Goal: Information Seeking & Learning: Understand process/instructions

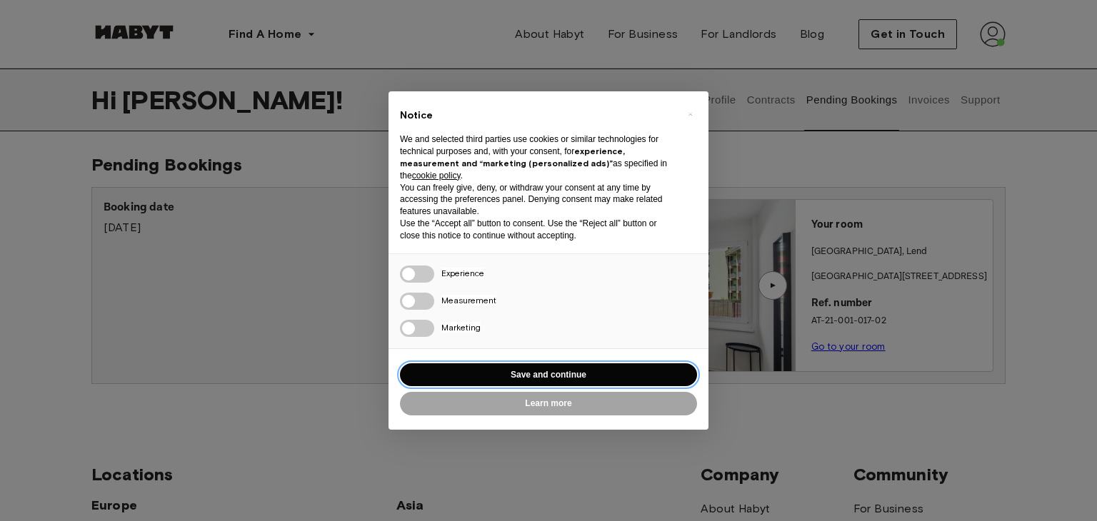
click at [537, 374] on button "Save and continue" at bounding box center [548, 376] width 297 height 24
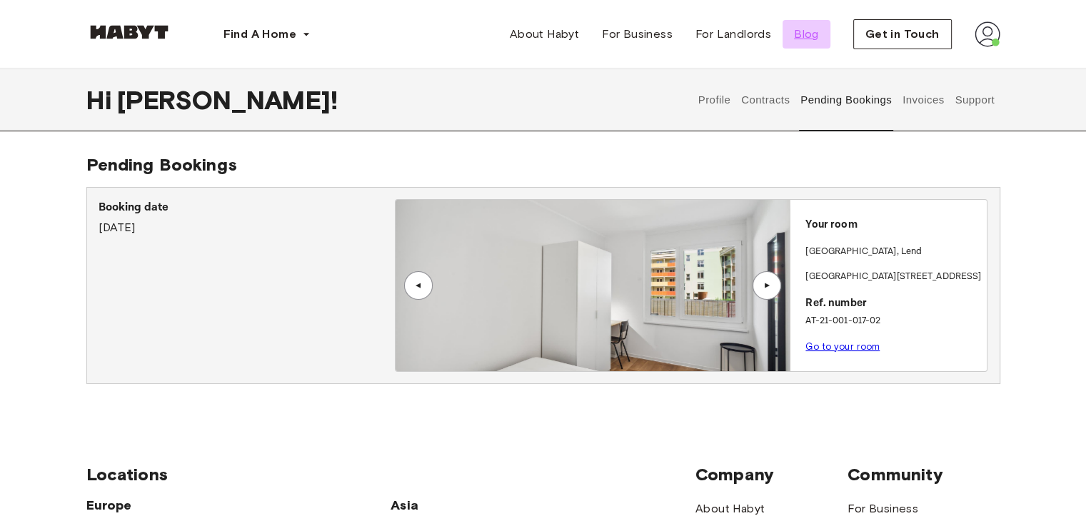
click at [806, 38] on span "Blog" at bounding box center [806, 34] width 25 height 17
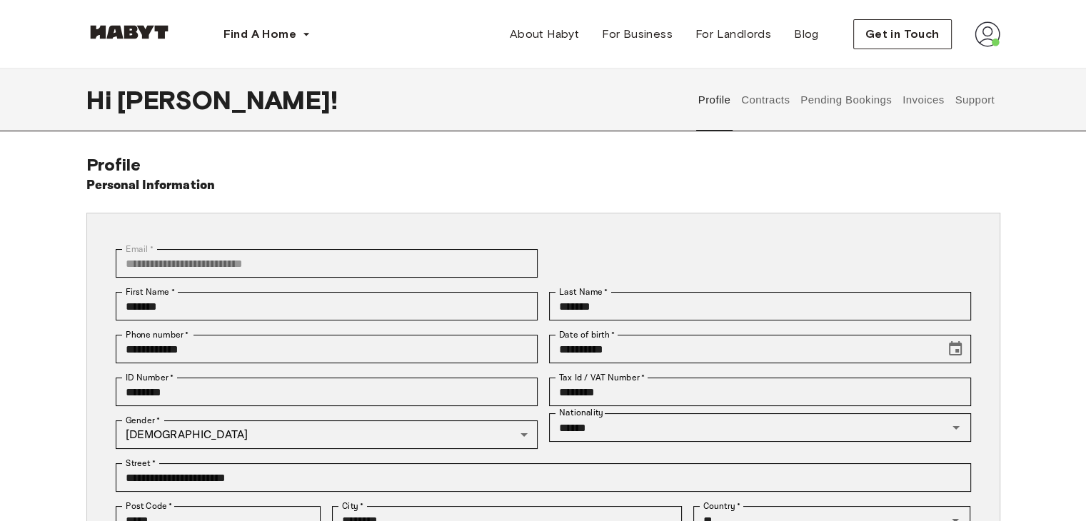
click at [756, 96] on button "Contracts" at bounding box center [766, 100] width 52 height 63
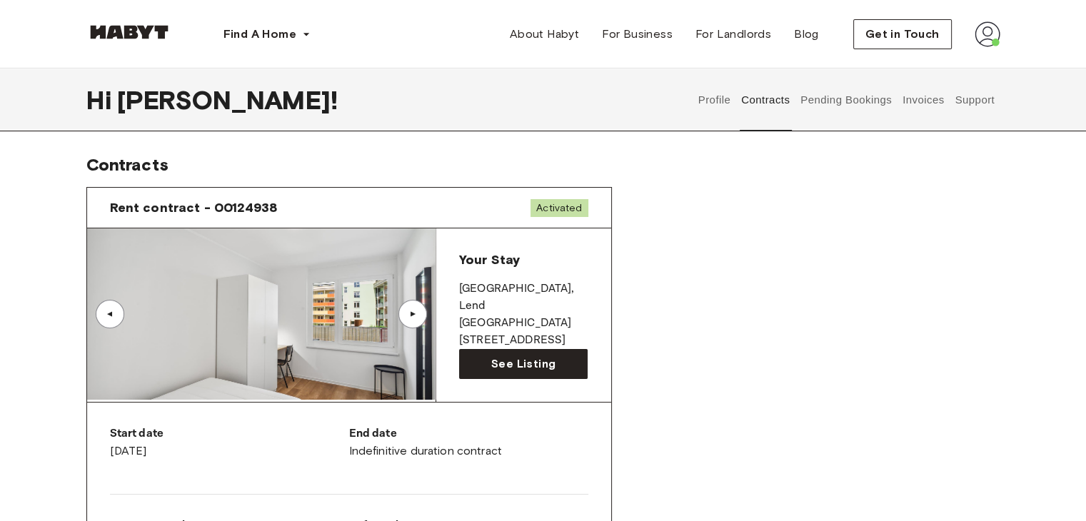
click at [851, 98] on button "Pending Bookings" at bounding box center [846, 100] width 95 height 63
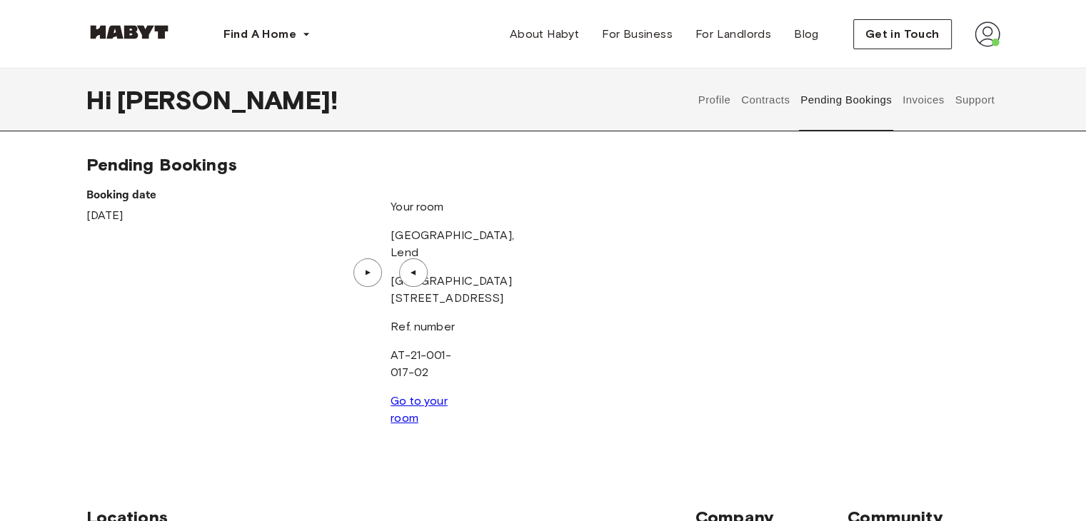
click at [921, 90] on button "Invoices" at bounding box center [923, 100] width 45 height 63
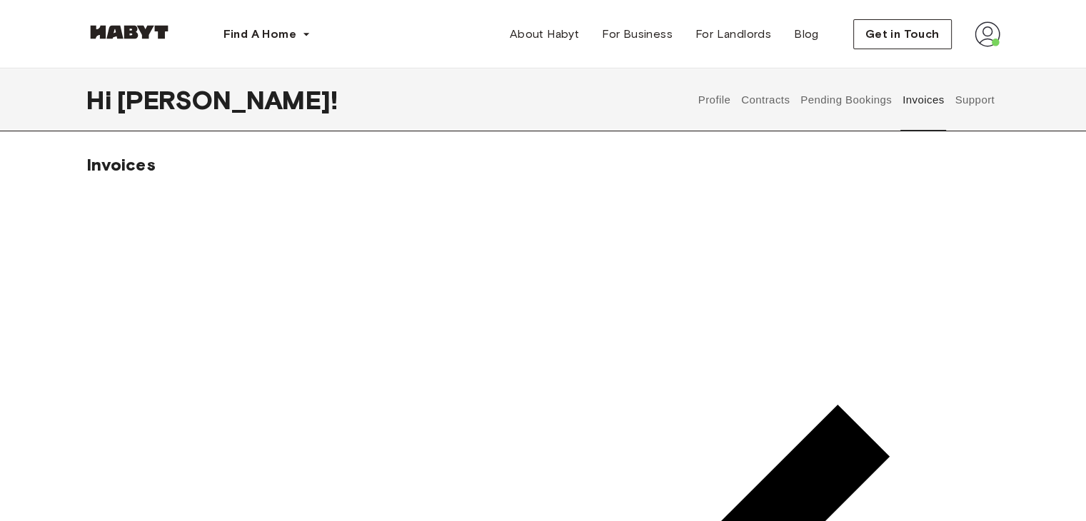
click at [981, 95] on button "Support" at bounding box center [976, 100] width 44 height 63
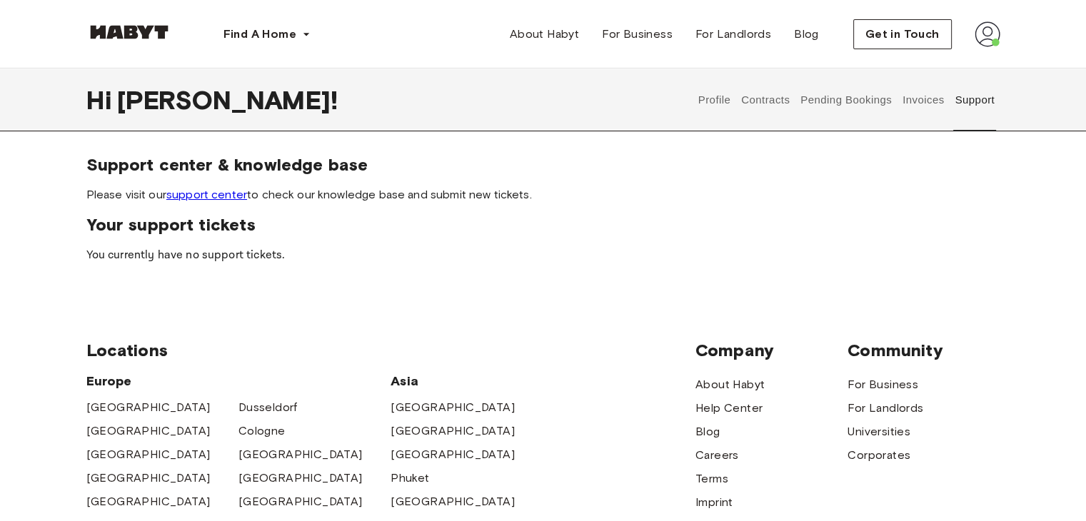
click at [927, 99] on button "Invoices" at bounding box center [923, 100] width 45 height 63
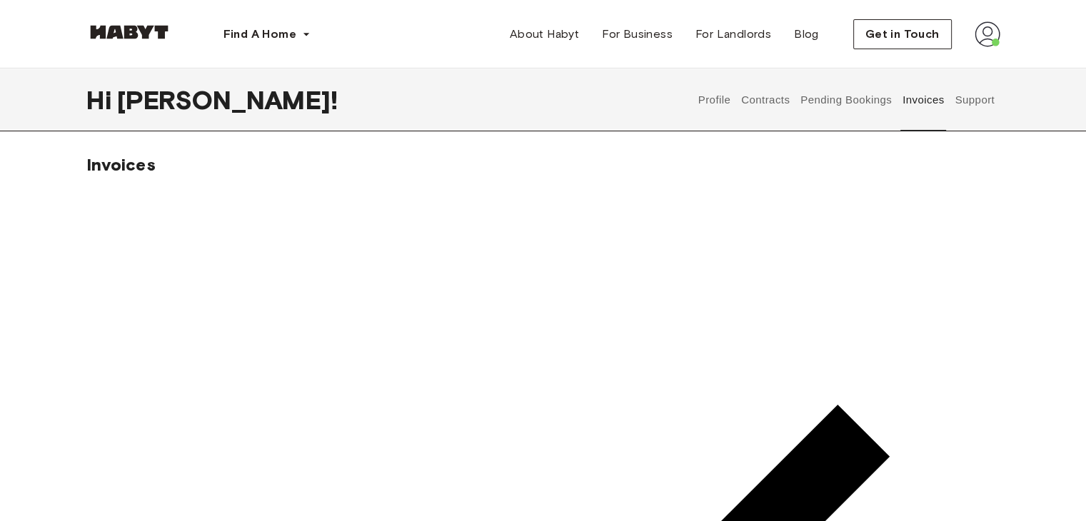
click at [991, 96] on button "Support" at bounding box center [976, 100] width 44 height 63
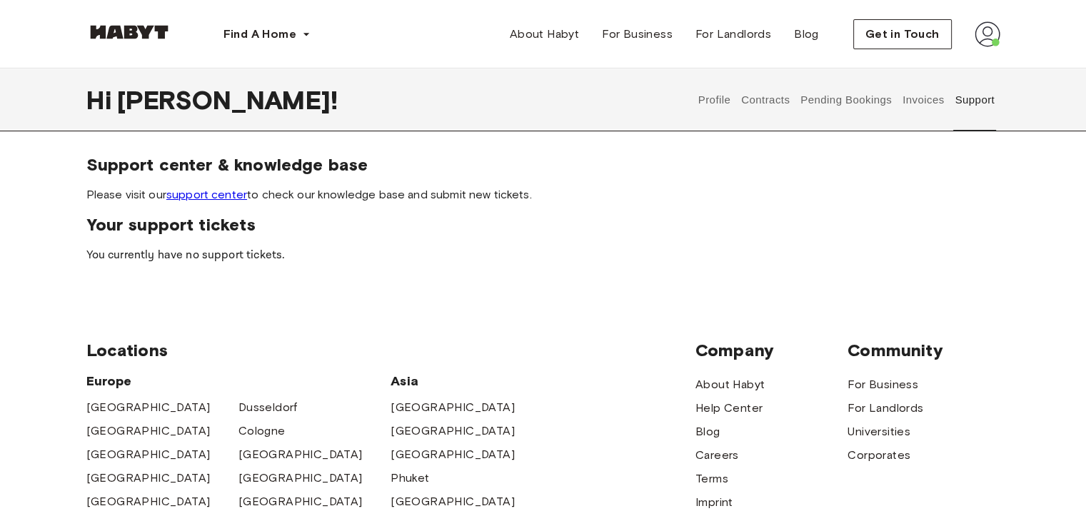
click at [225, 195] on link "support center" at bounding box center [206, 195] width 81 height 14
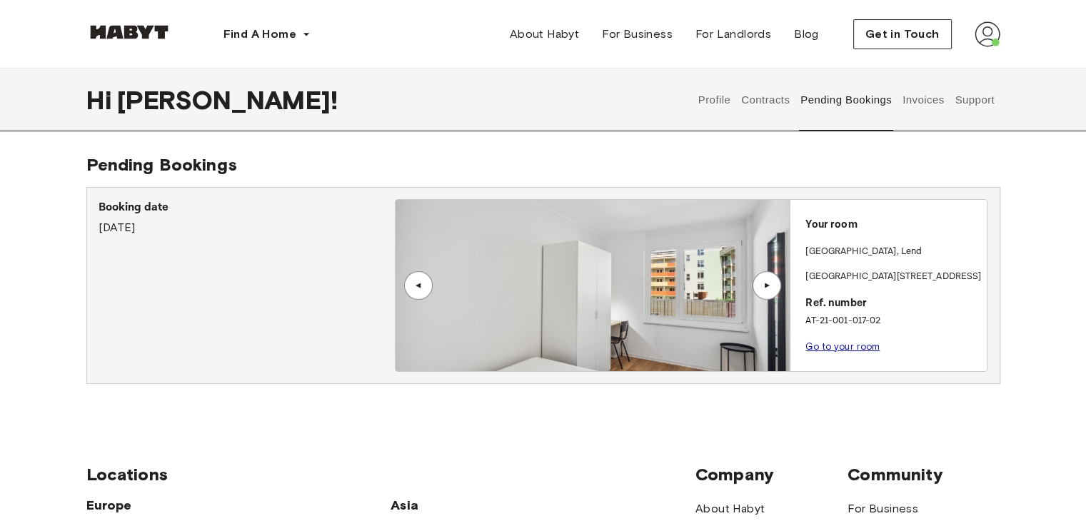
click at [968, 105] on button "Support" at bounding box center [976, 100] width 44 height 63
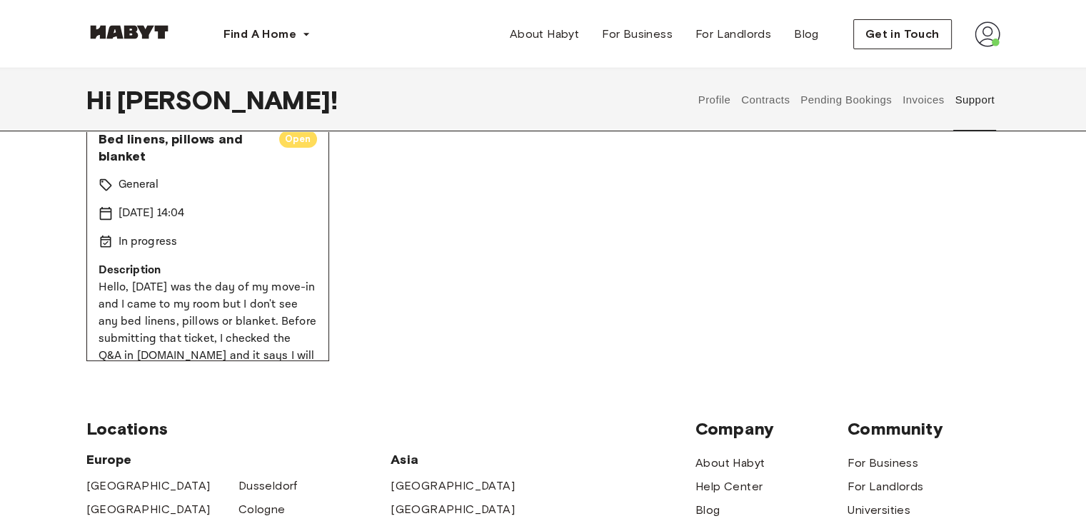
click at [198, 271] on p "Description" at bounding box center [208, 270] width 219 height 17
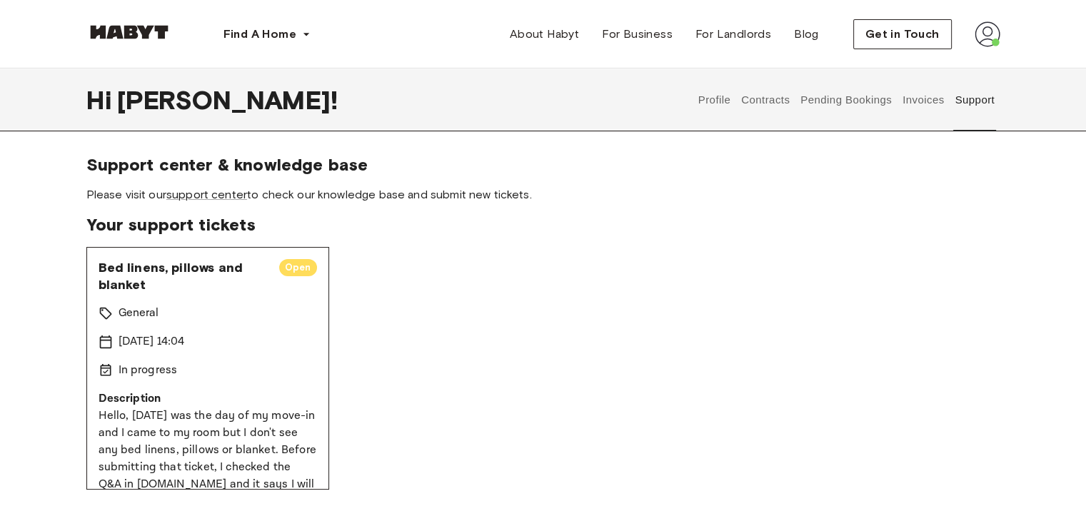
click at [280, 261] on span "Open" at bounding box center [298, 268] width 38 height 14
click at [187, 295] on div "Bed linens, pillows and blanket Open General [DATE] 14:04 In progress Descripti…" at bounding box center [207, 368] width 243 height 243
